Goal: Information Seeking & Learning: Learn about a topic

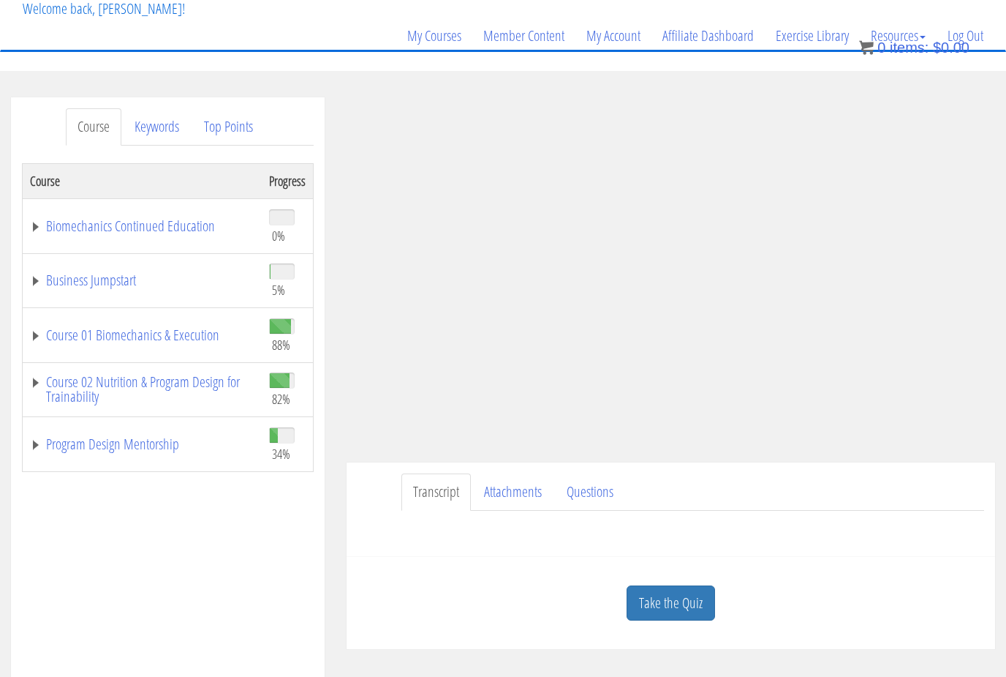
scroll to position [106, 0]
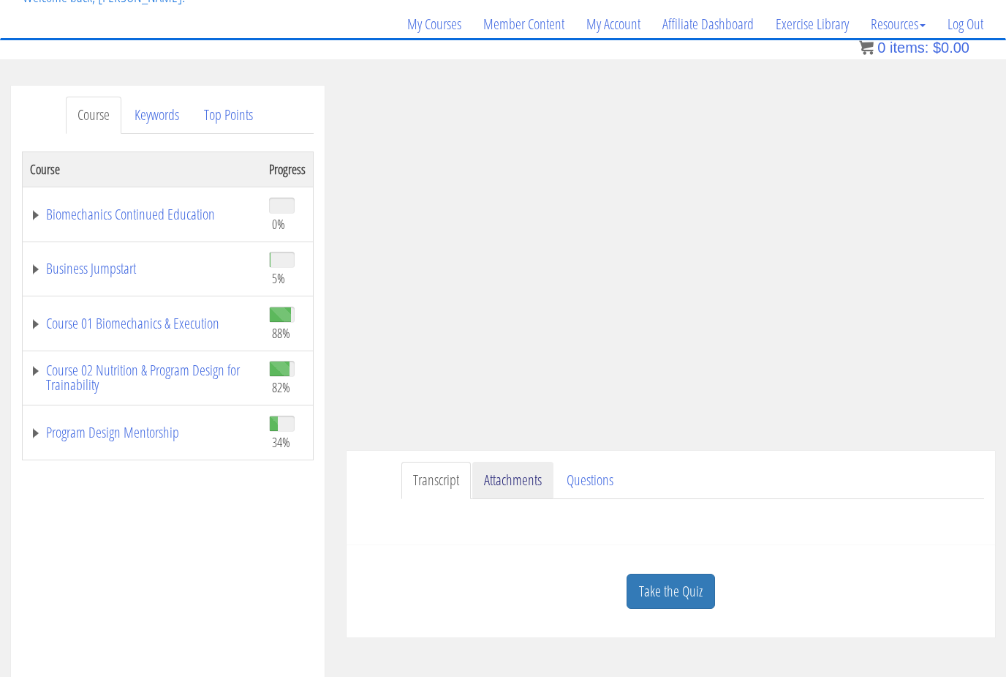
click at [502, 489] on link "Attachments" at bounding box center [512, 479] width 81 height 37
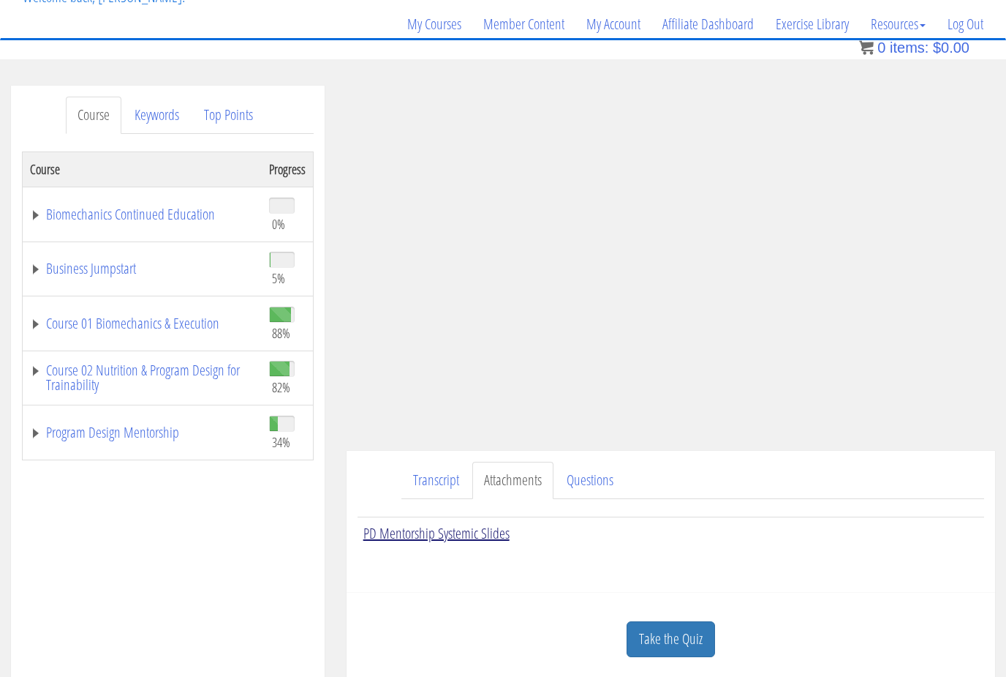
click at [483, 532] on link "PD Mentorship Systemic Slides" at bounding box center [436, 533] width 146 height 20
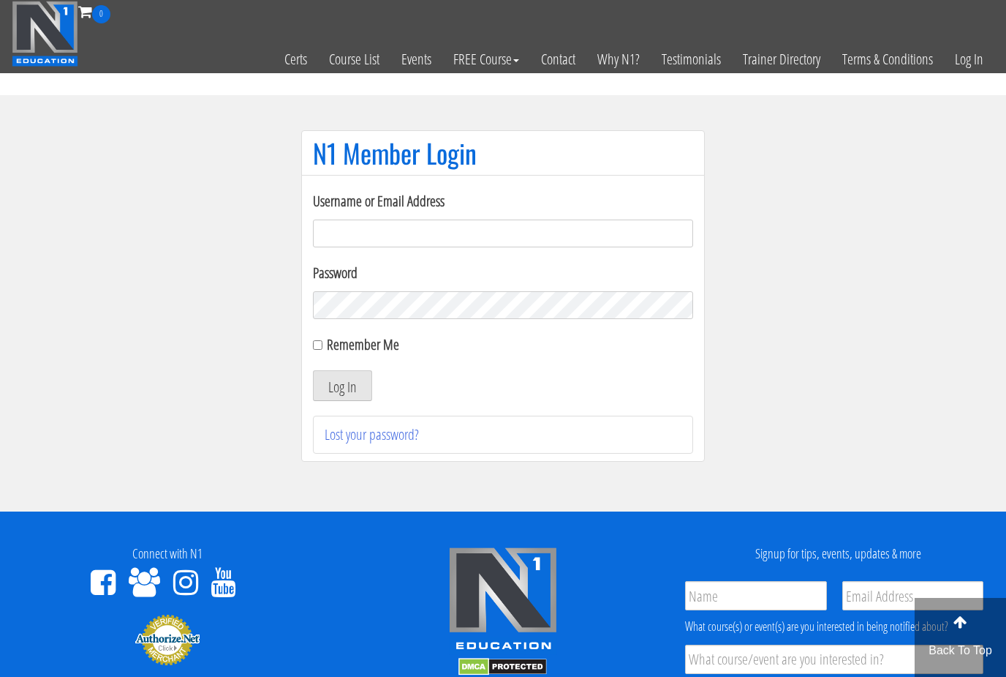
type input "[EMAIL_ADDRESS][DOMAIN_NAME]"
click at [342, 386] on button "Log In" at bounding box center [342, 385] width 59 height 31
click at [336, 382] on button "Log In" at bounding box center [342, 385] width 59 height 31
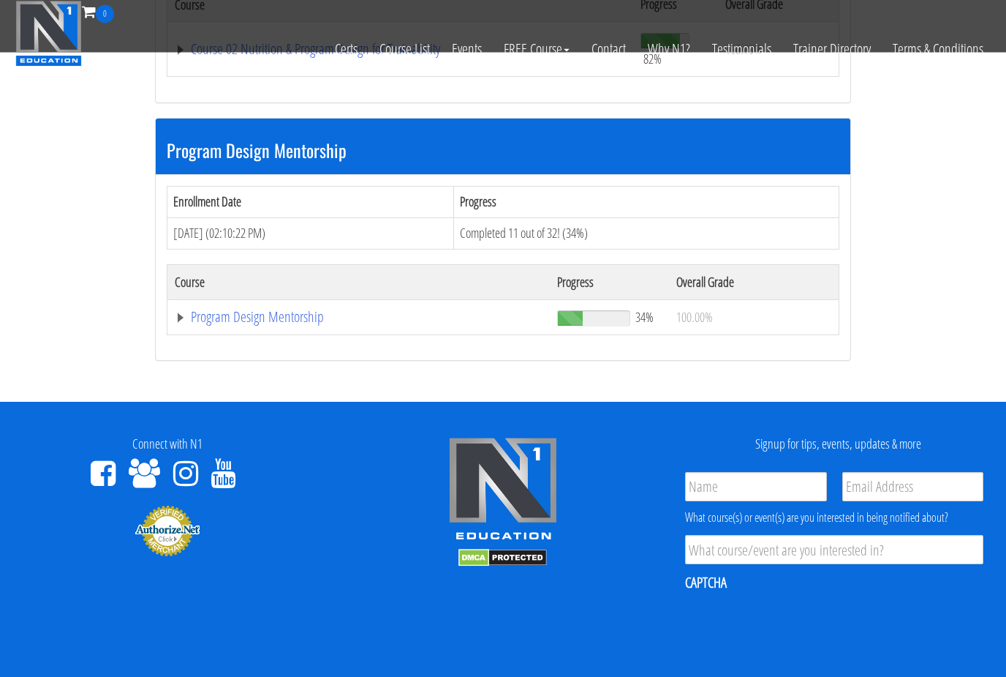
scroll to position [1283, 0]
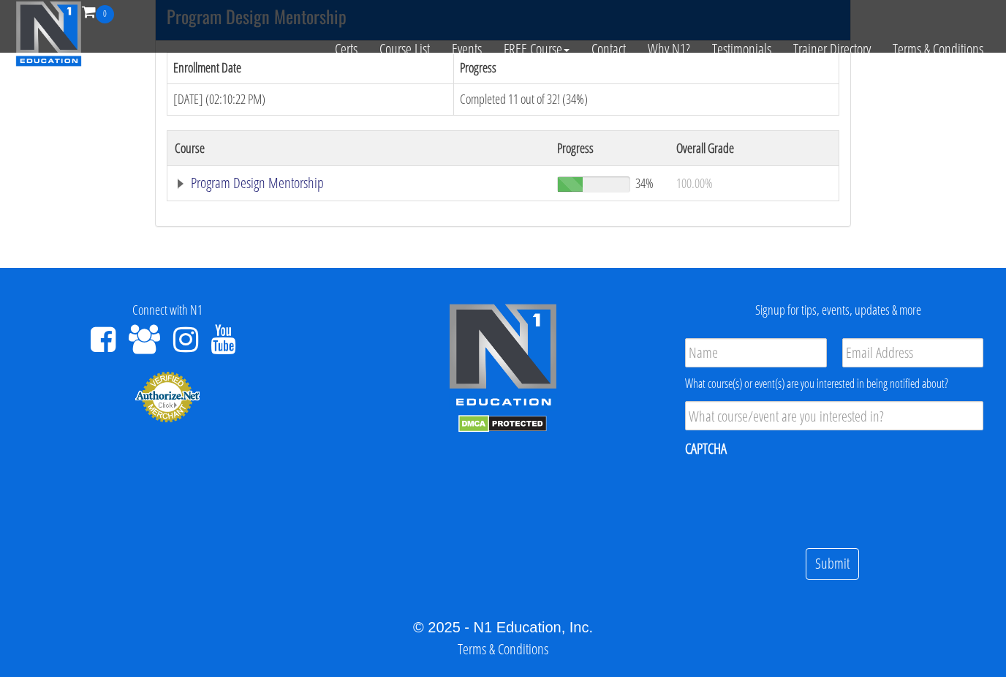
click at [291, 181] on link "Program Design Mentorship" at bounding box center [359, 183] width 368 height 15
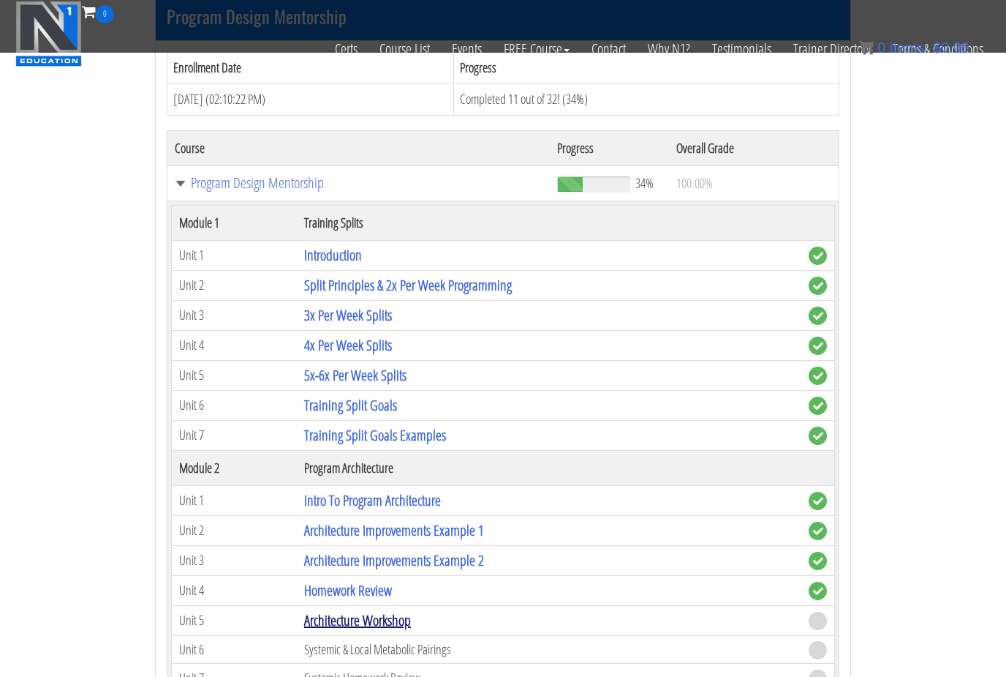
click at [360, 617] on link "Architecture Workshop" at bounding box center [357, 620] width 107 height 20
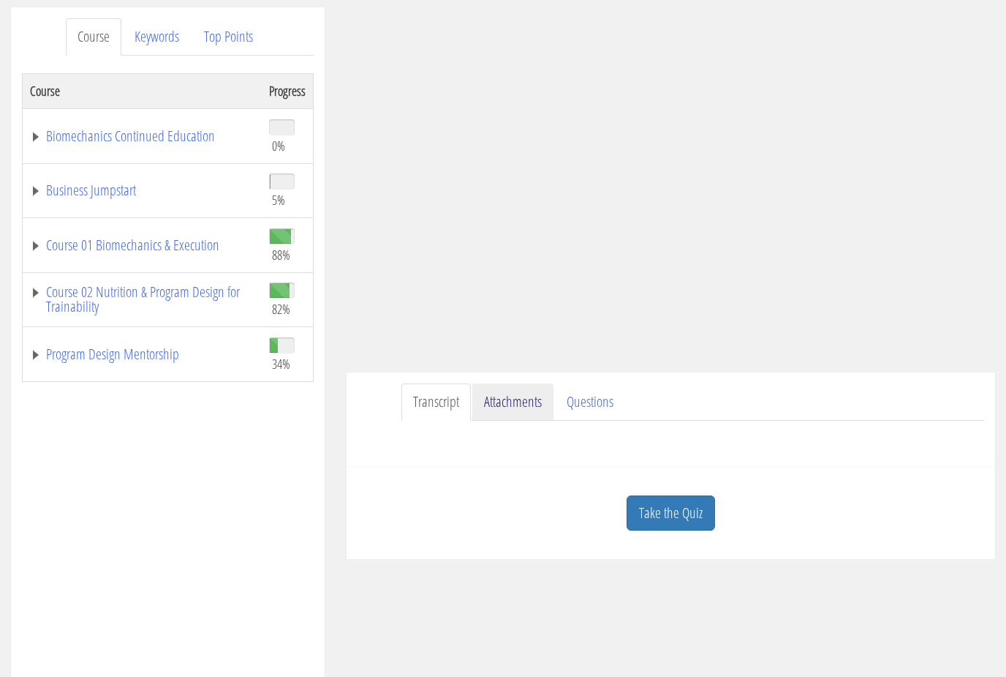
click at [513, 398] on link "Attachments" at bounding box center [512, 402] width 81 height 37
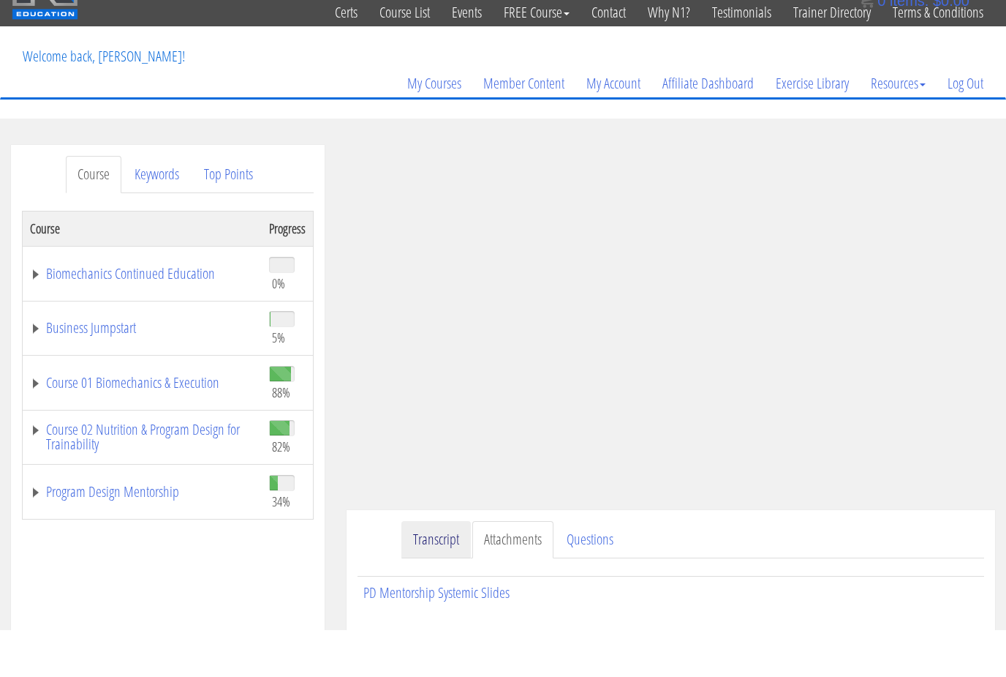
drag, startPoint x: 461, startPoint y: 638, endPoint x: 440, endPoint y: 547, distance: 93.3
click at [440, 568] on link "Transcript" at bounding box center [436, 586] width 69 height 37
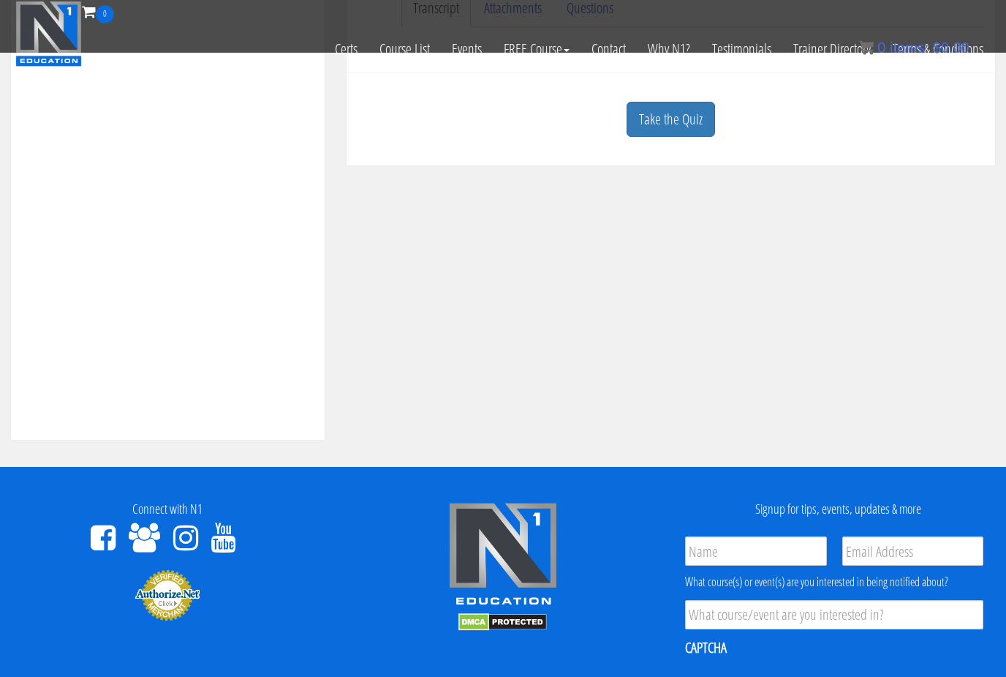
scroll to position [429, 0]
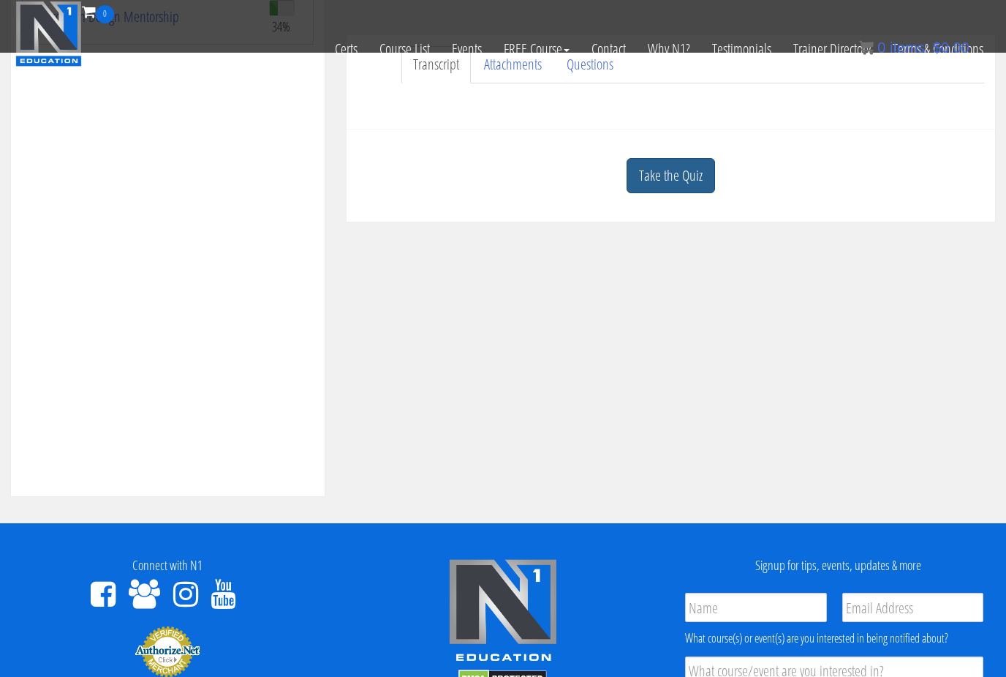
drag, startPoint x: 440, startPoint y: 547, endPoint x: 693, endPoint y: 166, distance: 457.4
click at [693, 166] on link "Take the Quiz" at bounding box center [671, 176] width 88 height 36
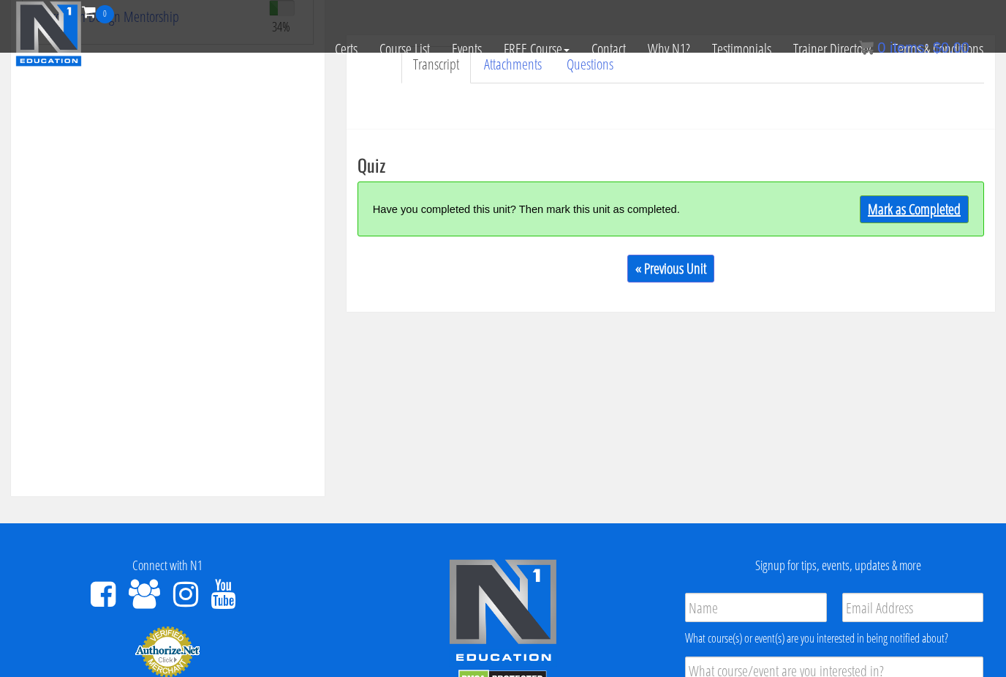
drag, startPoint x: 693, startPoint y: 166, endPoint x: 928, endPoint y: 206, distance: 238.8
click at [928, 206] on link "Mark as Completed" at bounding box center [914, 209] width 109 height 28
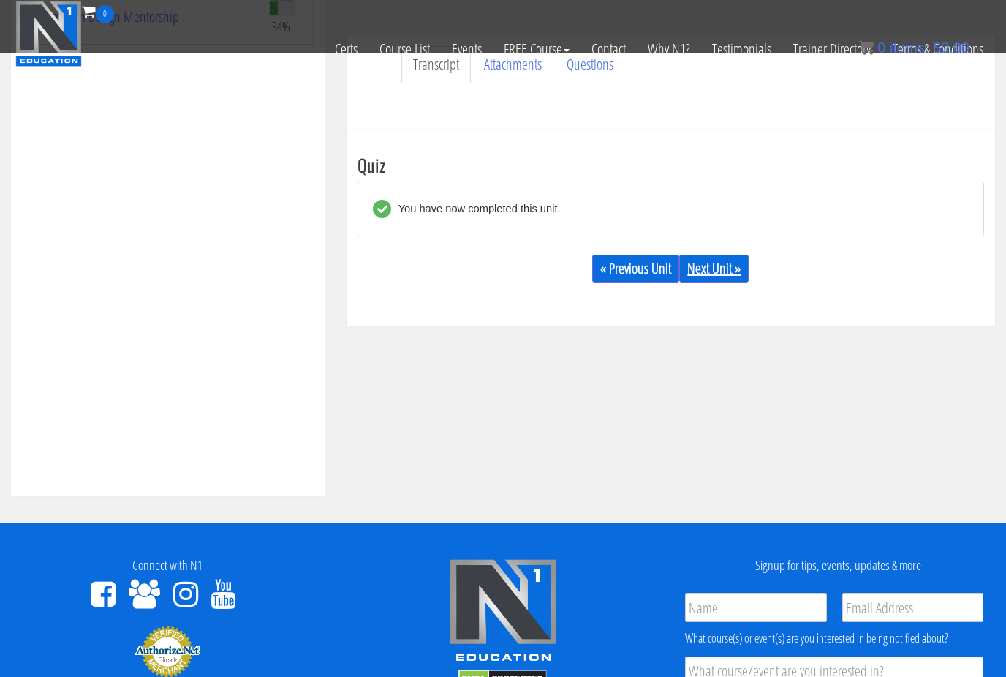
drag, startPoint x: 928, startPoint y: 206, endPoint x: 723, endPoint y: 263, distance: 213.5
click at [723, 264] on link "Next Unit »" at bounding box center [713, 269] width 69 height 28
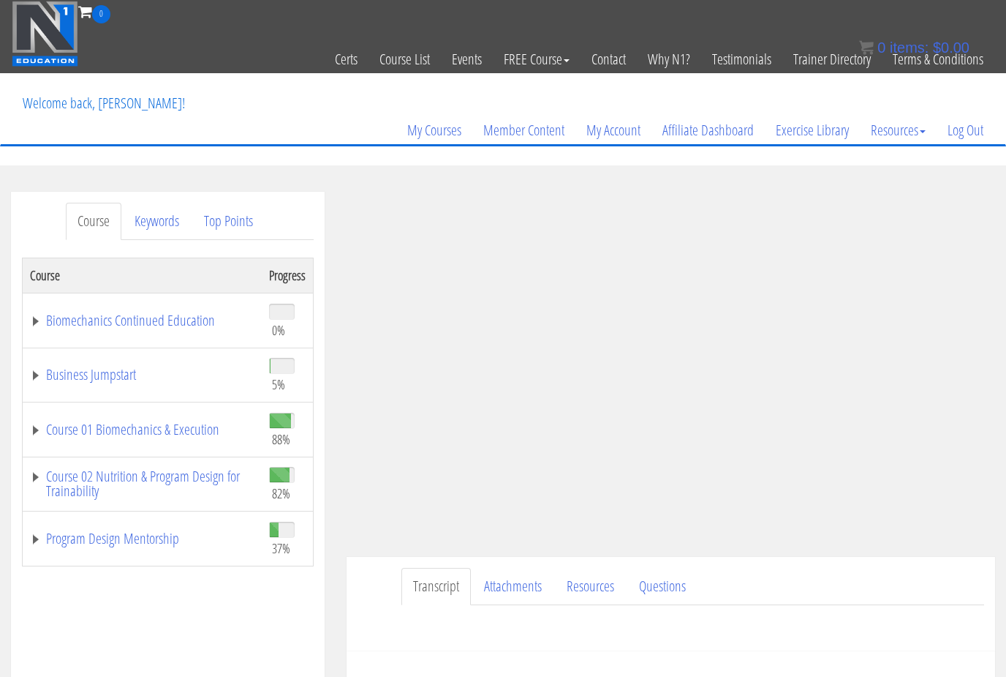
scroll to position [37, 0]
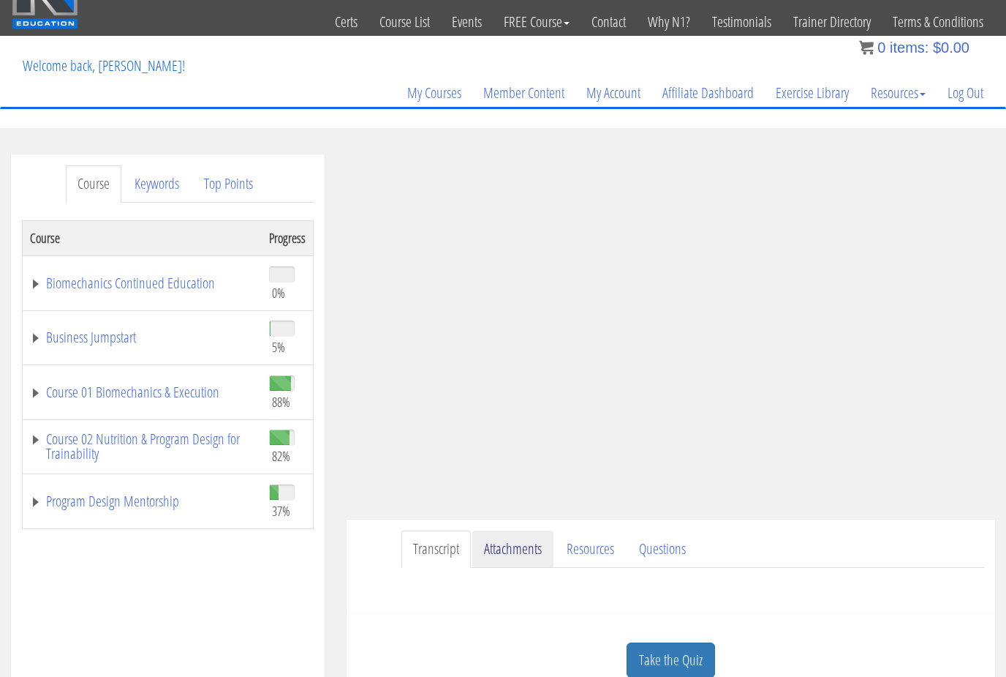
drag, startPoint x: 0, startPoint y: 0, endPoint x: 525, endPoint y: 554, distance: 763.6
click at [524, 554] on link "Attachments" at bounding box center [512, 548] width 81 height 37
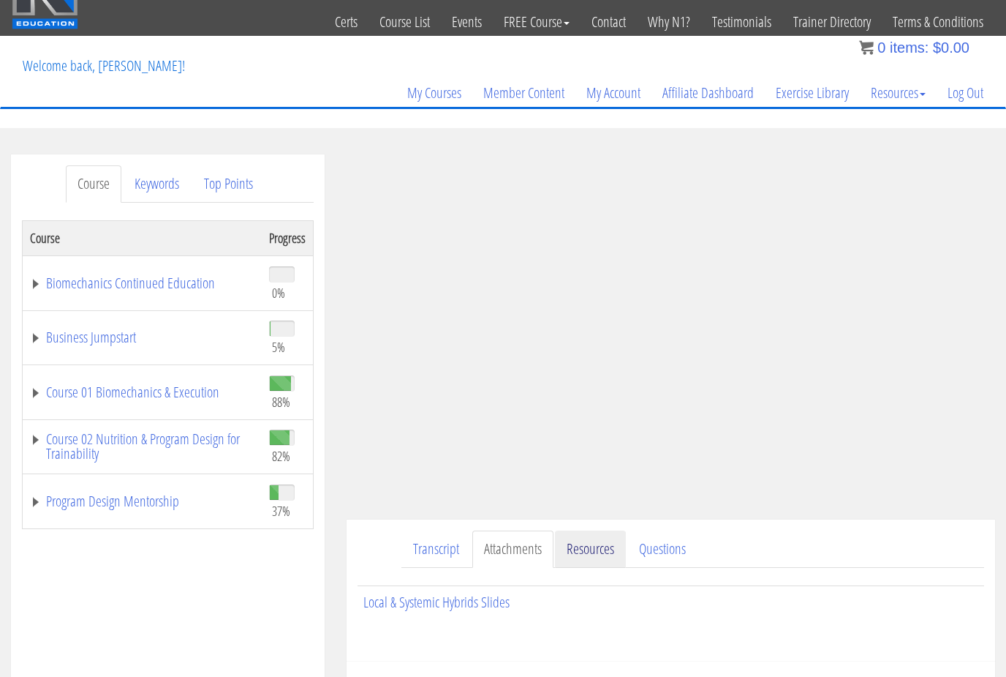
drag, startPoint x: 525, startPoint y: 554, endPoint x: 597, endPoint y: 545, distance: 72.3
click at [597, 544] on link "Resources" at bounding box center [590, 548] width 71 height 37
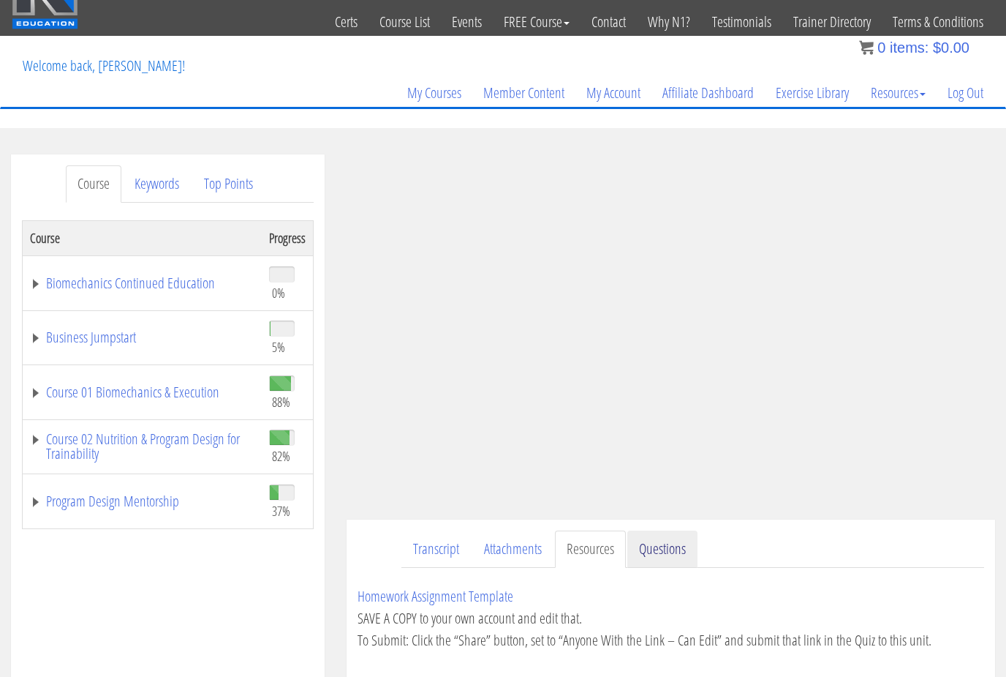
drag, startPoint x: 597, startPoint y: 545, endPoint x: 671, endPoint y: 546, distance: 74.6
click at [671, 546] on link "Questions" at bounding box center [663, 548] width 70 height 37
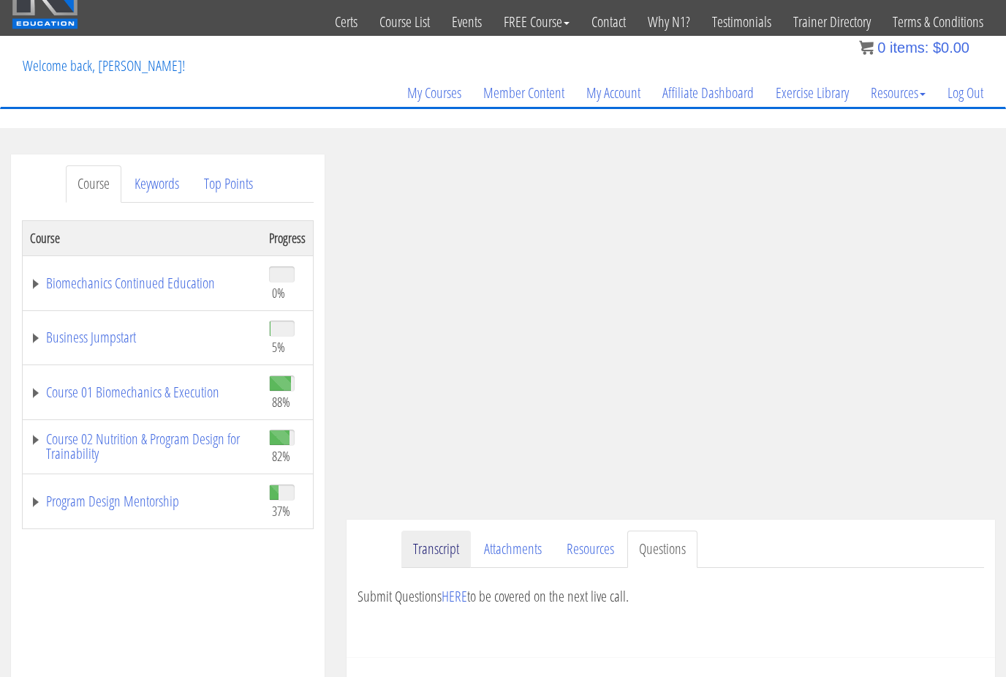
drag, startPoint x: 671, startPoint y: 546, endPoint x: 427, endPoint y: 554, distance: 244.4
click at [426, 554] on link "Transcript" at bounding box center [436, 548] width 69 height 37
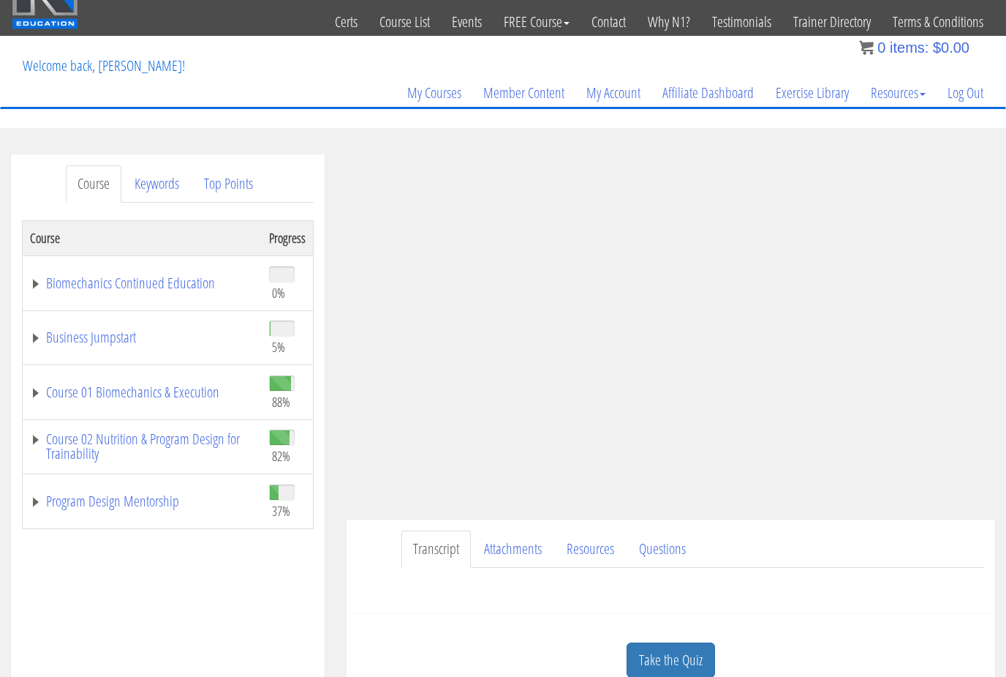
click at [427, 554] on link "Transcript" at bounding box center [436, 548] width 69 height 37
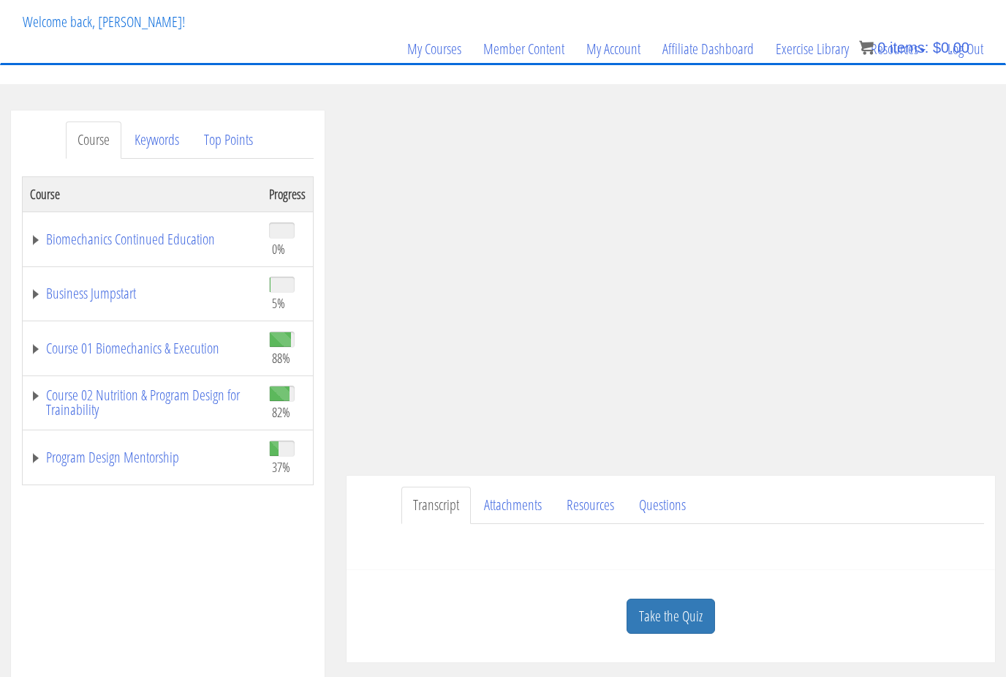
scroll to position [84, 0]
